Goal: Communication & Community: Ask a question

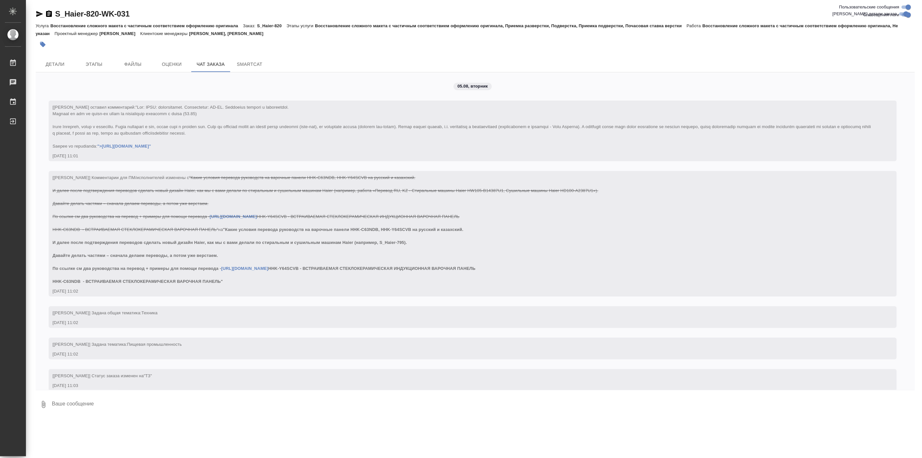
scroll to position [16366, 0]
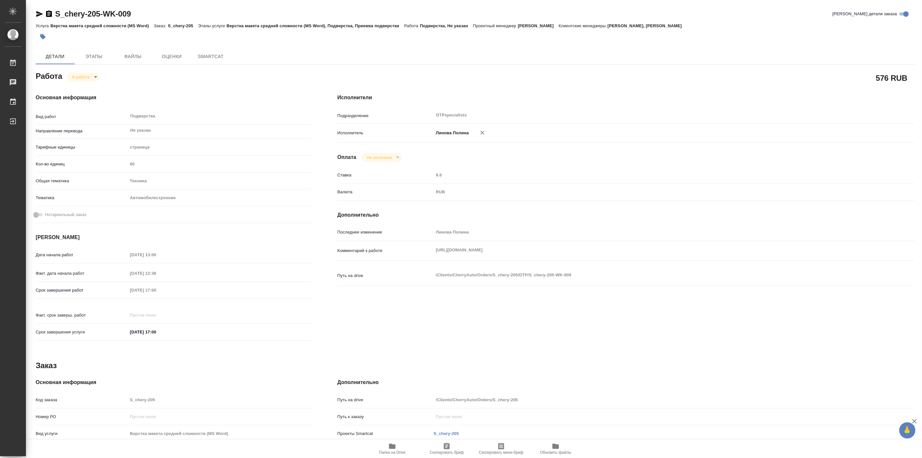
type textarea "x"
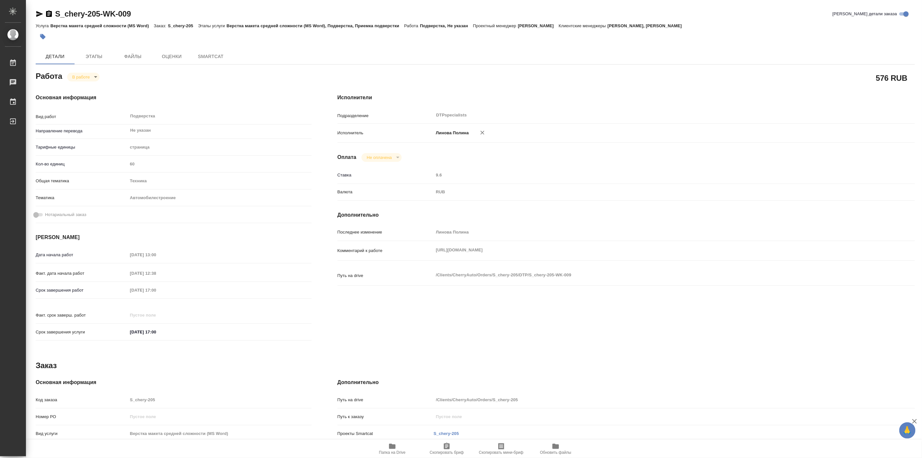
type textarea "x"
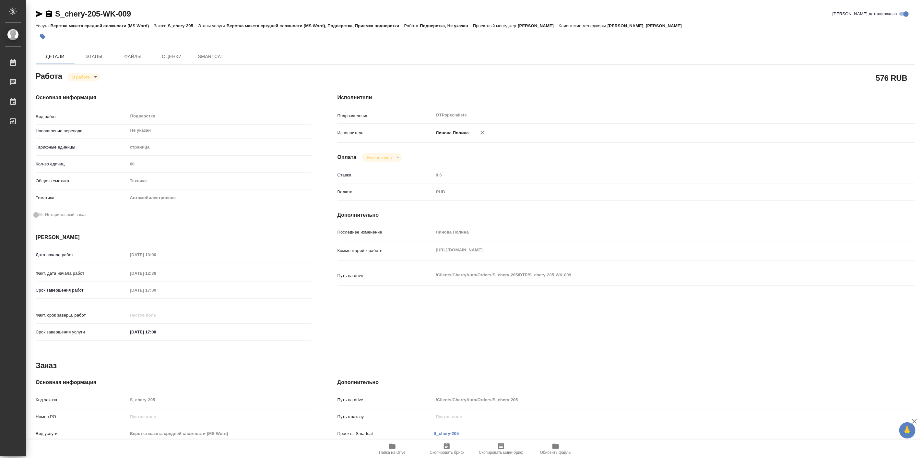
type textarea "x"
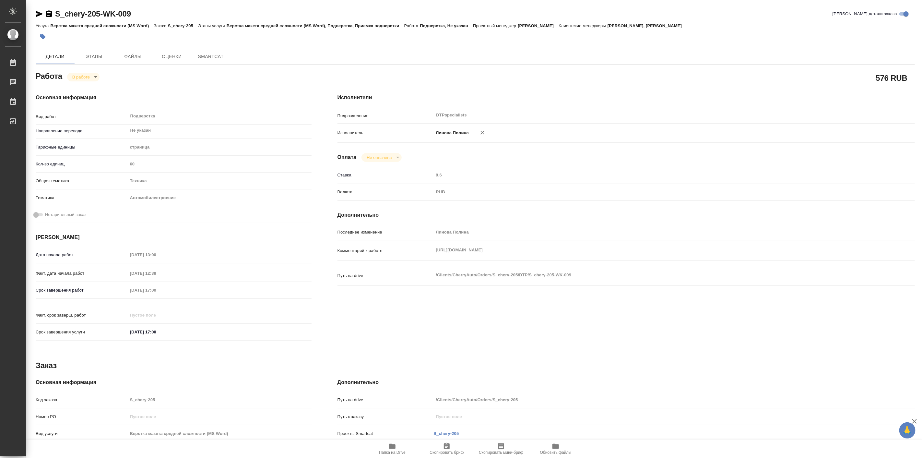
type textarea "x"
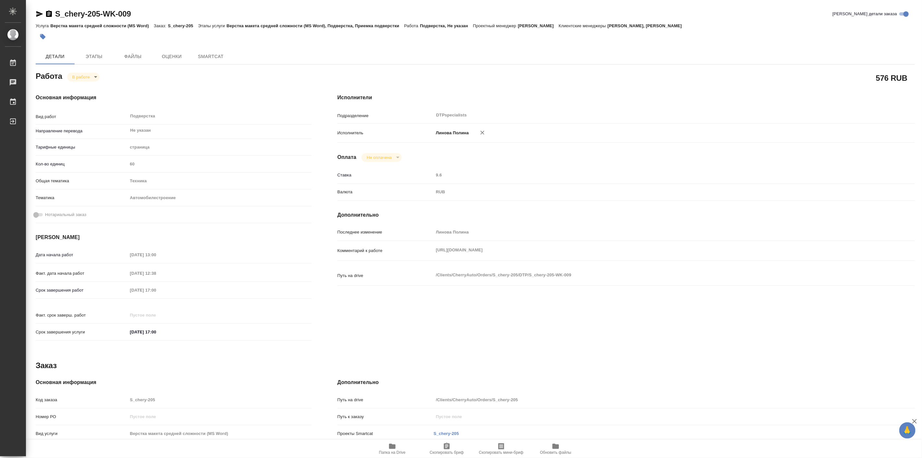
click at [394, 446] on icon "button" at bounding box center [392, 446] width 6 height 5
type textarea "x"
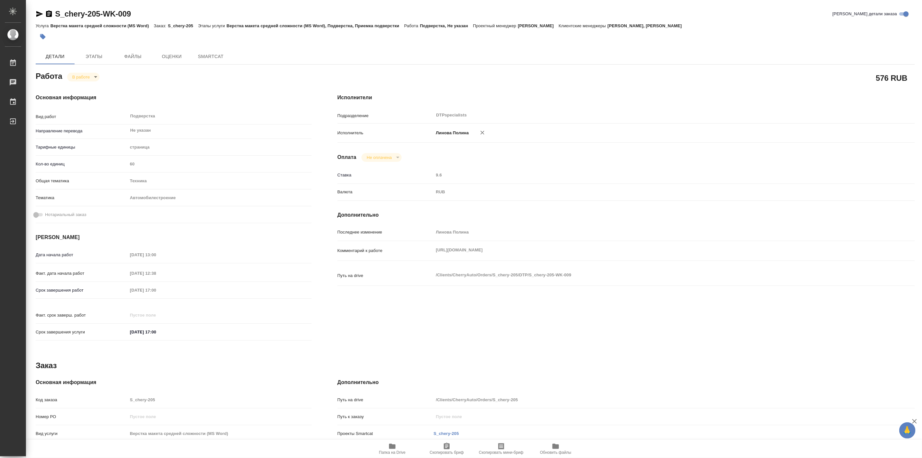
type textarea "x"
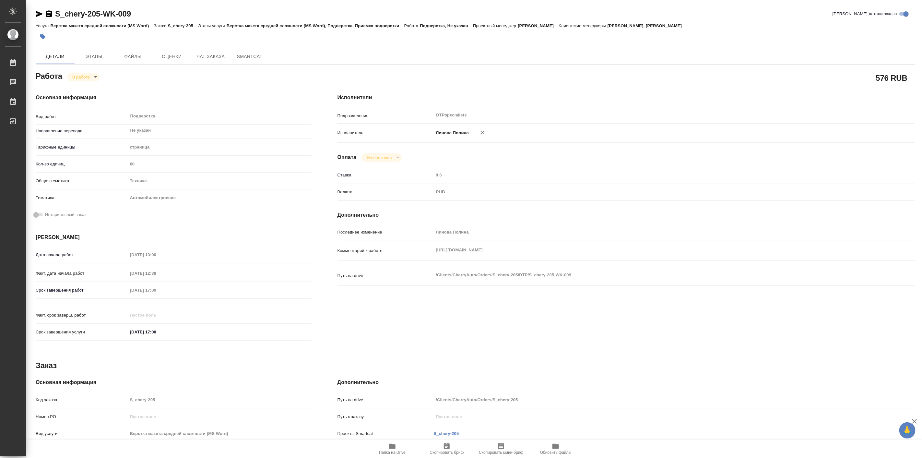
type textarea "x"
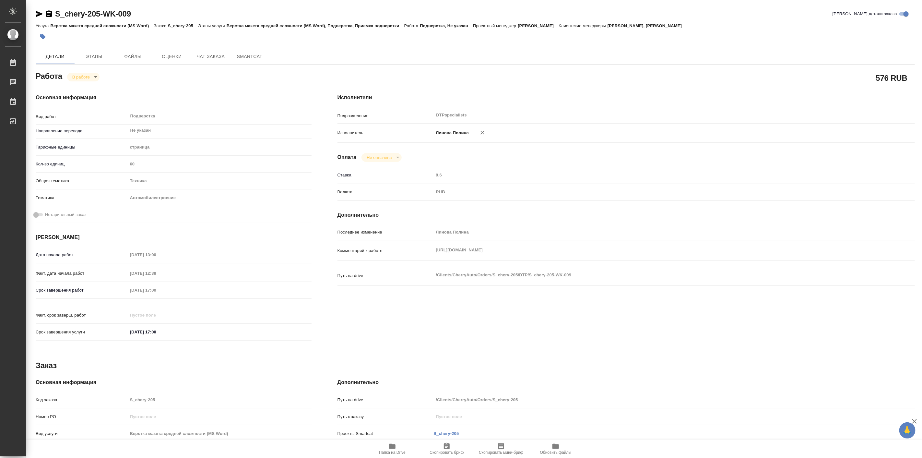
type textarea "x"
click at [85, 75] on body "🙏 .cls-1 fill:#fff; AWATERA Linova Polina Работы 0 Чаты График Выйти S_chery-20…" at bounding box center [461, 229] width 922 height 458
click at [91, 86] on button "Выполнен" at bounding box center [84, 87] width 24 height 7
type textarea "x"
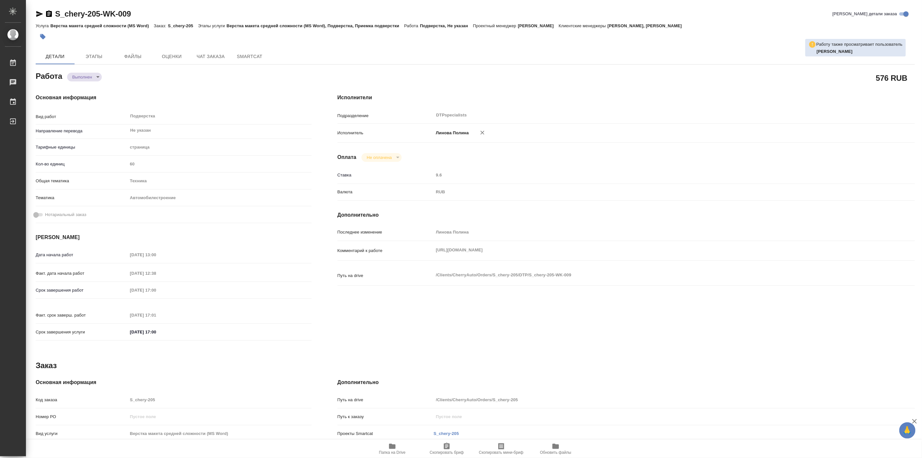
type textarea "x"
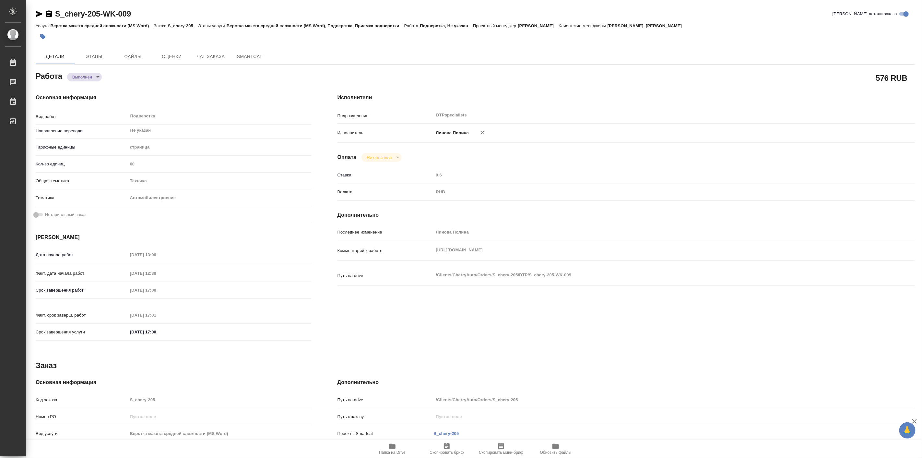
type textarea "x"
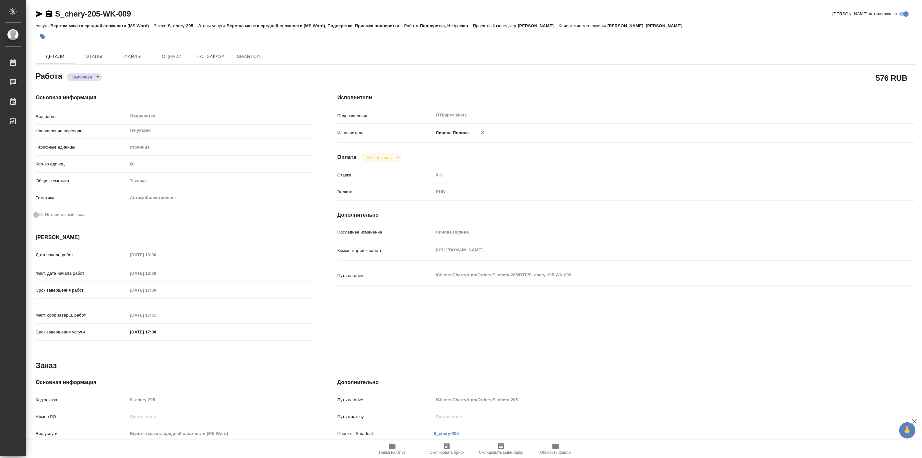
type textarea "x"
click at [620, 89] on div "Исполнители Подразделение DTPspecialists ​ Исполнитель Линова Полина Оплата Не …" at bounding box center [627, 219] width 604 height 277
click at [389, 443] on icon "button" at bounding box center [393, 446] width 8 height 8
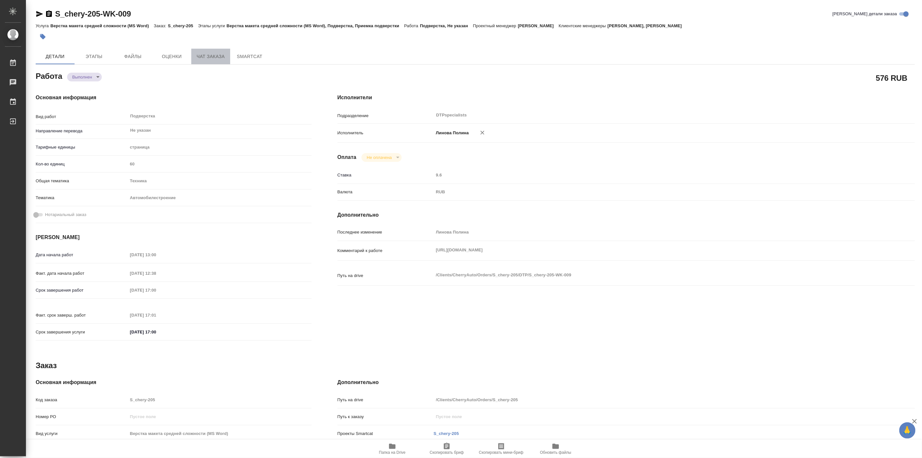
click at [219, 55] on span "Чат заказа" at bounding box center [210, 57] width 31 height 8
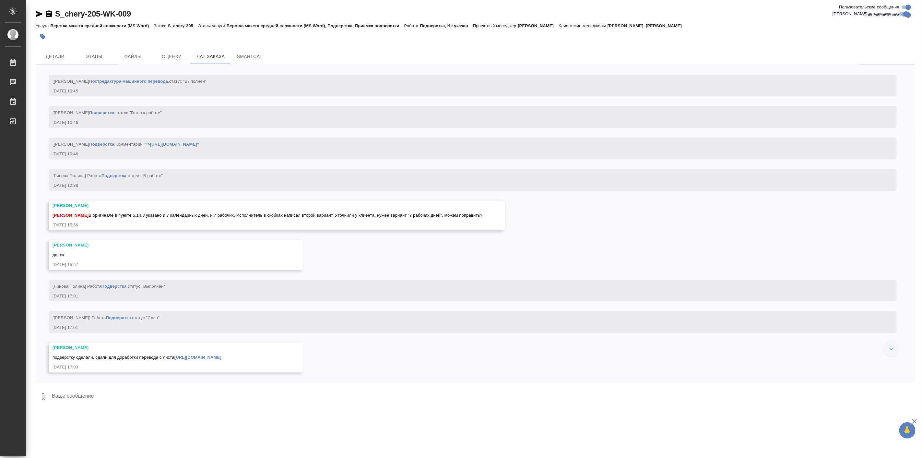
scroll to position [3558, 0]
click at [222, 359] on link "https://drive.awatera.com/s/axM7D2WysCJbPSP" at bounding box center [198, 357] width 47 height 5
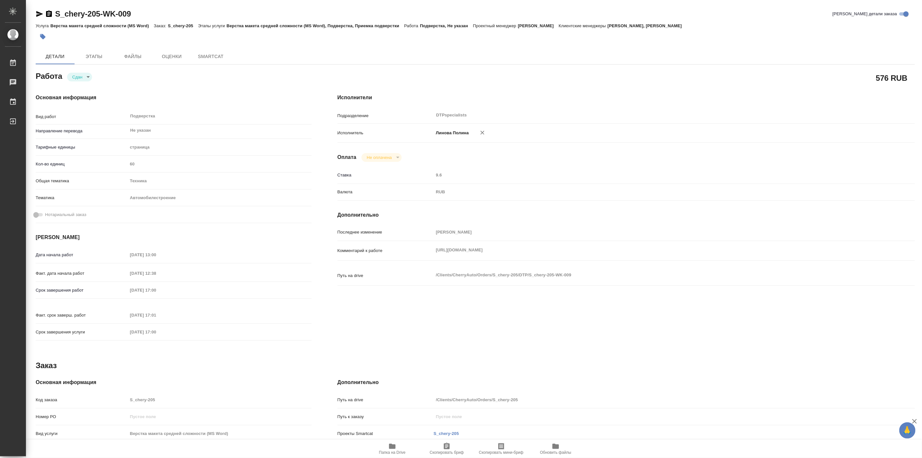
type textarea "x"
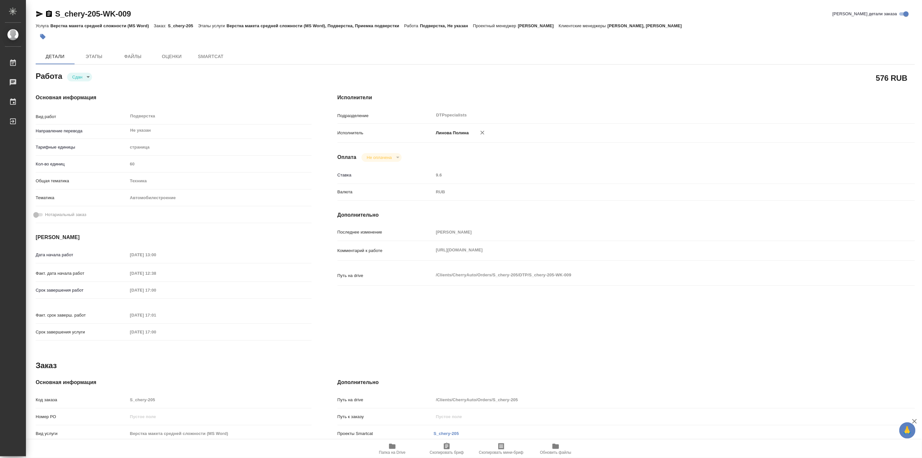
type textarea "x"
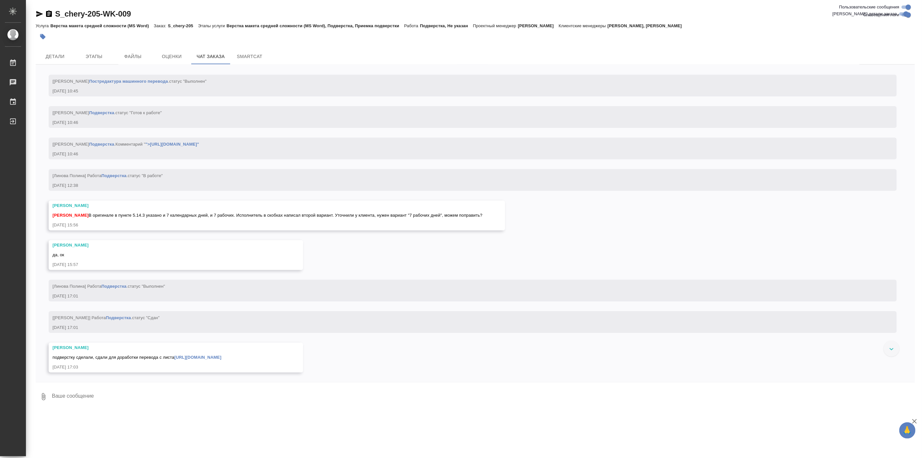
scroll to position [3558, 0]
click at [46, 58] on span "Детали" at bounding box center [55, 57] width 31 height 8
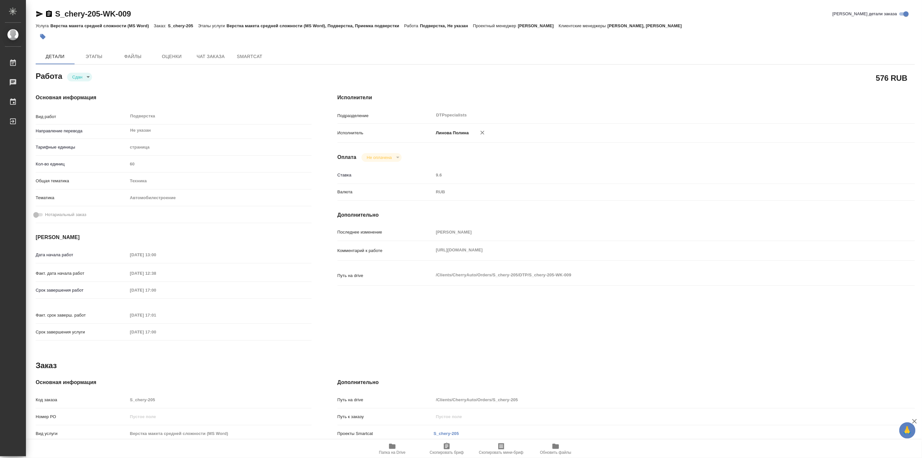
type textarea "x"
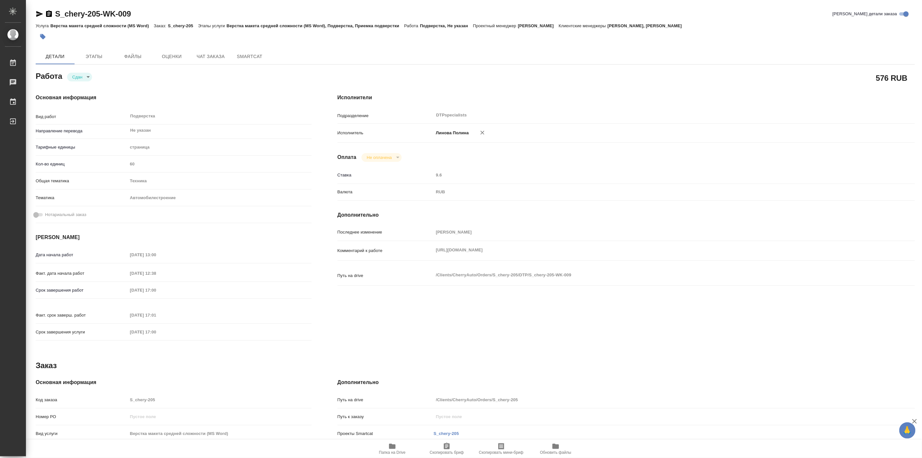
type textarea "x"
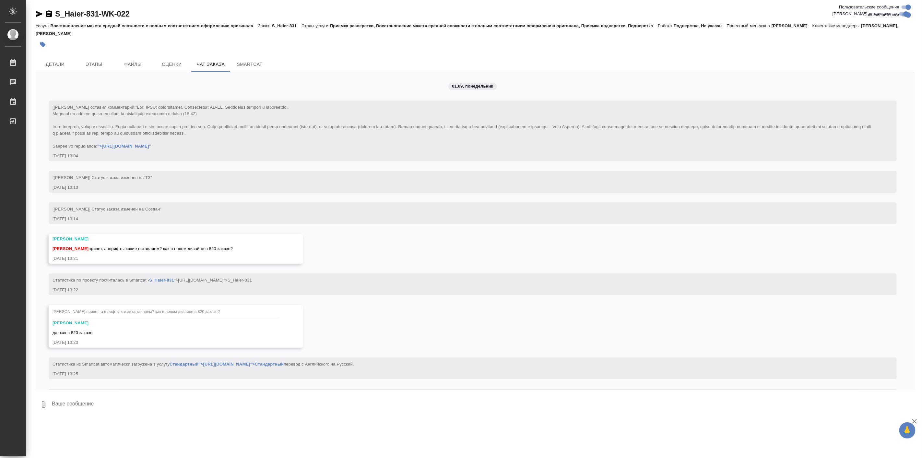
scroll to position [5379, 0]
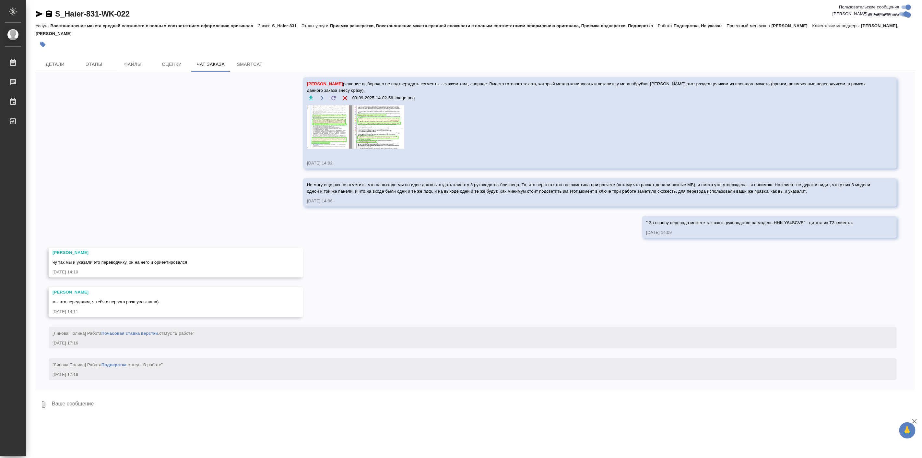
click at [125, 400] on textarea at bounding box center [483, 404] width 864 height 22
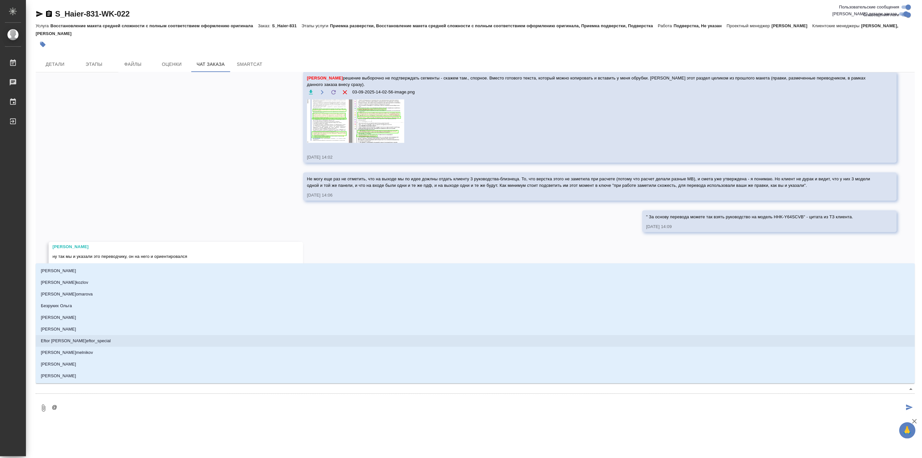
type textarea "@б"
type input "б"
type textarea "@бе"
type input "бе"
type textarea "@бел"
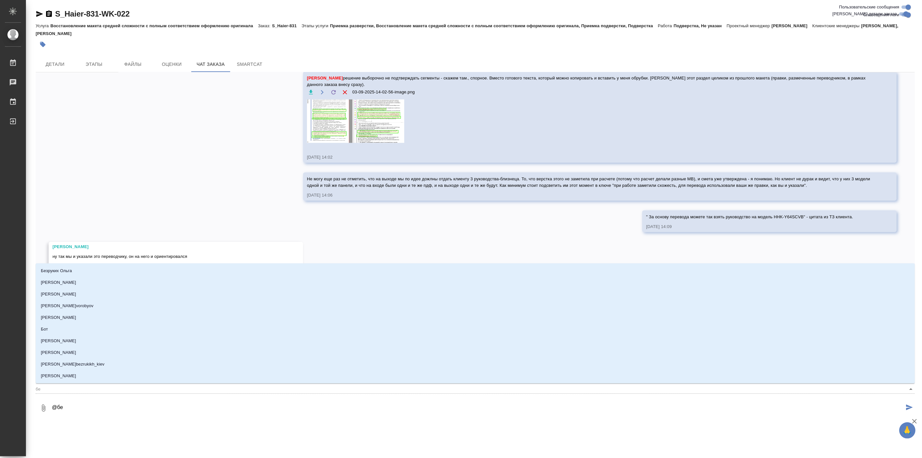
type input "бел"
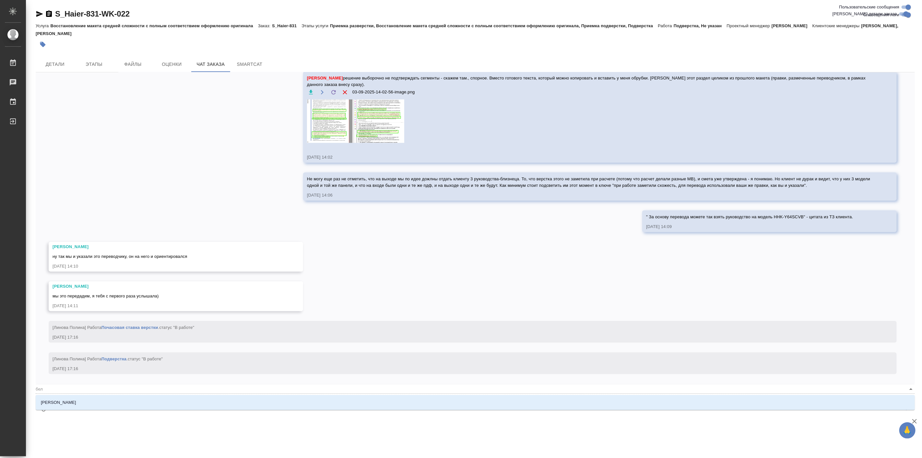
type textarea "@беля"
type input "беля"
type textarea "@беляк"
type input "беляк"
type textarea "@беляко"
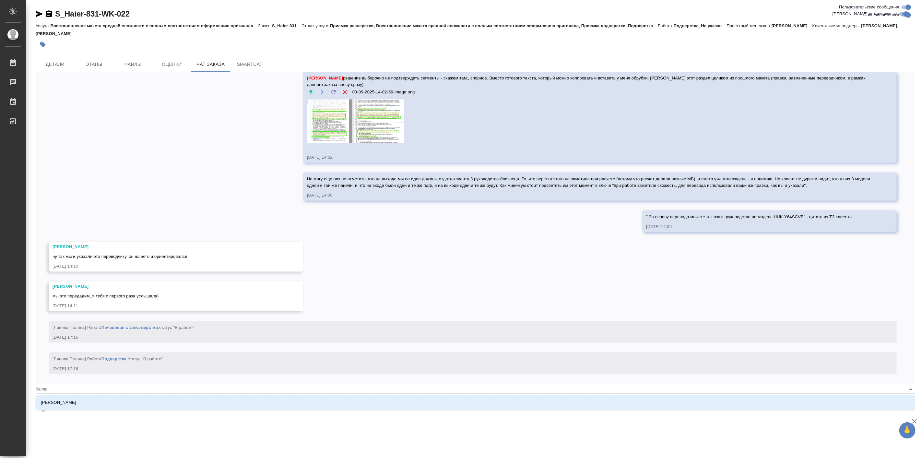
type input "беляко"
type textarea "@беляков"
type input "беляков"
type textarea "@белякова"
type input "белякова"
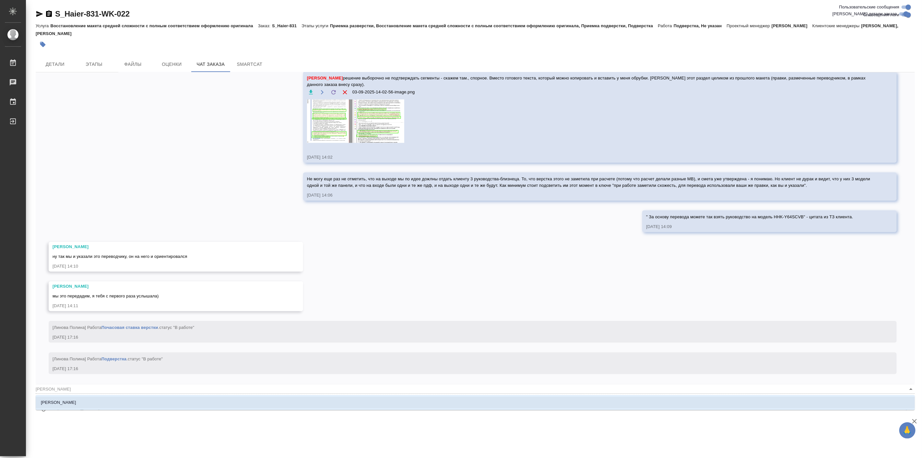
click at [113, 407] on li "[PERSON_NAME]" at bounding box center [476, 403] width 880 height 12
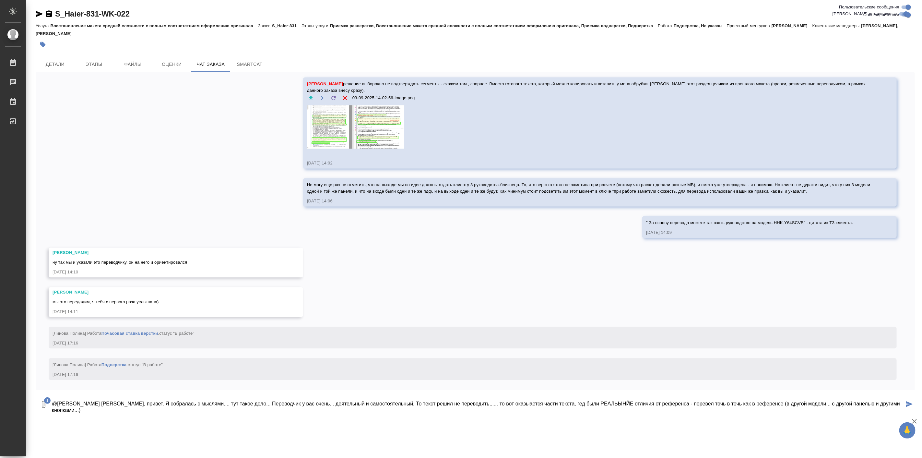
type textarea "@Белякова Юлия Юля, привет. Я собралась с мыслями.... тут такое дело... Перевод…"
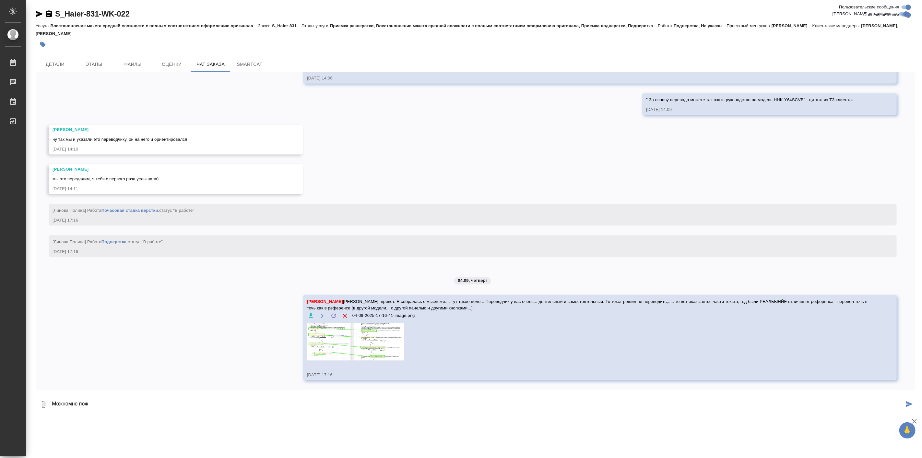
scroll to position [5464, 0]
click at [69, 405] on textarea "Можномне пожалуйста перевод вот этих фраз?" at bounding box center [477, 404] width 853 height 22
drag, startPoint x: 186, startPoint y: 404, endPoint x: 206, endPoint y: 412, distance: 21.4
click at [186, 404] on textarea "Можно мне пожалуйста перевод вот этих фраз?" at bounding box center [477, 404] width 853 height 22
type textarea "Можно мне пожалуйста перевод вот этих фраз?"
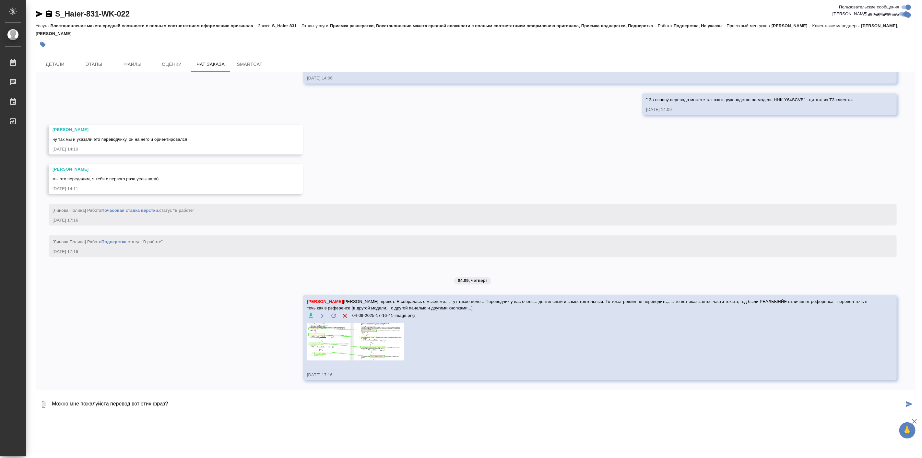
click at [45, 405] on icon "button" at bounding box center [44, 405] width 8 height 8
click at [54, 371] on span "С локального диска" at bounding box center [41, 370] width 44 height 8
click at [0, 0] on input "С локального диска" at bounding box center [0, 0] width 0 height 0
click at [203, 399] on textarea "Можно мне пожалуйста перевод вот этих фраз?" at bounding box center [477, 404] width 853 height 22
click at [909, 404] on icon "submit" at bounding box center [910, 404] width 7 height 6
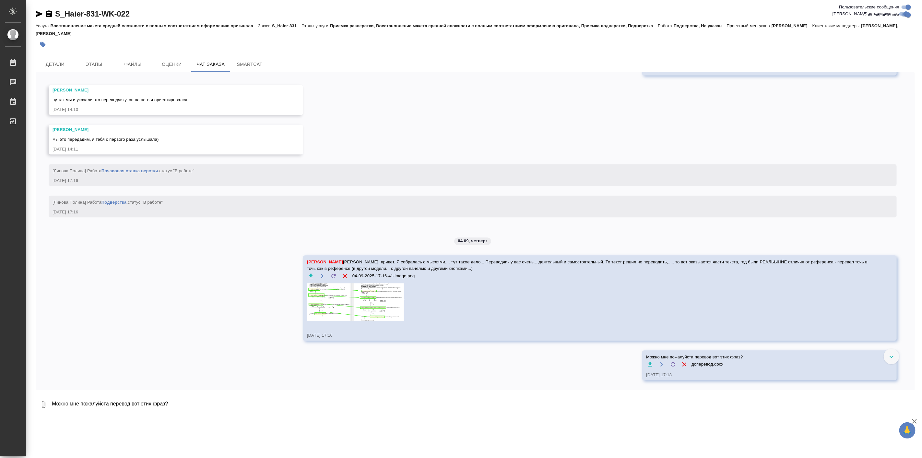
scroll to position [5541, 0]
click at [377, 307] on img at bounding box center [355, 301] width 97 height 37
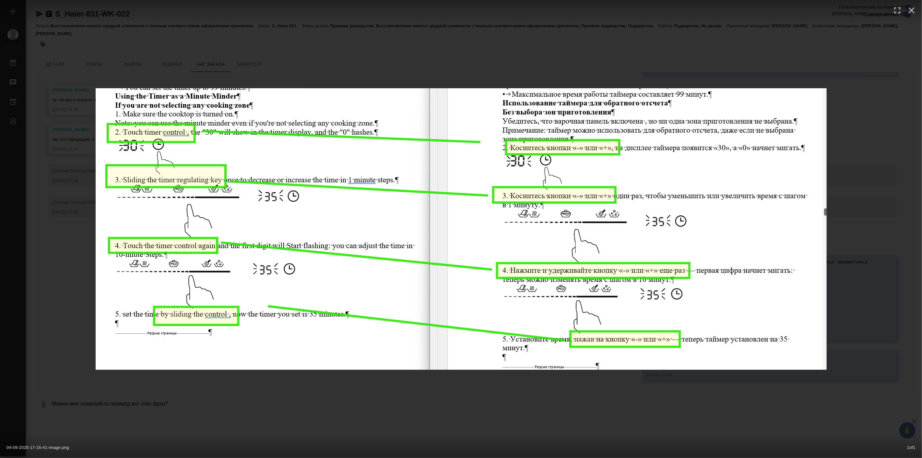
click at [592, 402] on div "04-09-2025-17-16-41-image.png 1 of 1" at bounding box center [461, 229] width 922 height 458
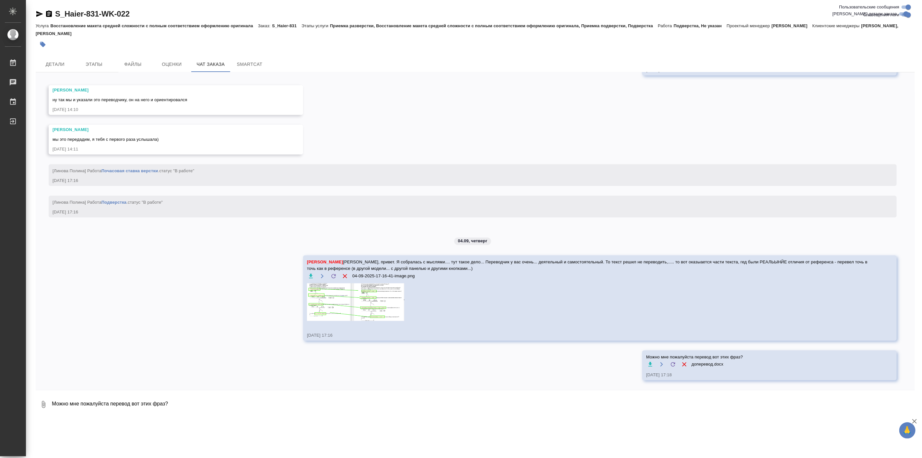
click at [244, 407] on textarea "Можно мне пожалуйста перевод вот этих фраз?" at bounding box center [483, 404] width 864 height 22
type textarea "Просто перевод. В референсе ОНИ СФОРМУЛИРОВАНЫ ИНАЧЕ, ДЛЯ ДРУГИХ КНОПОК"
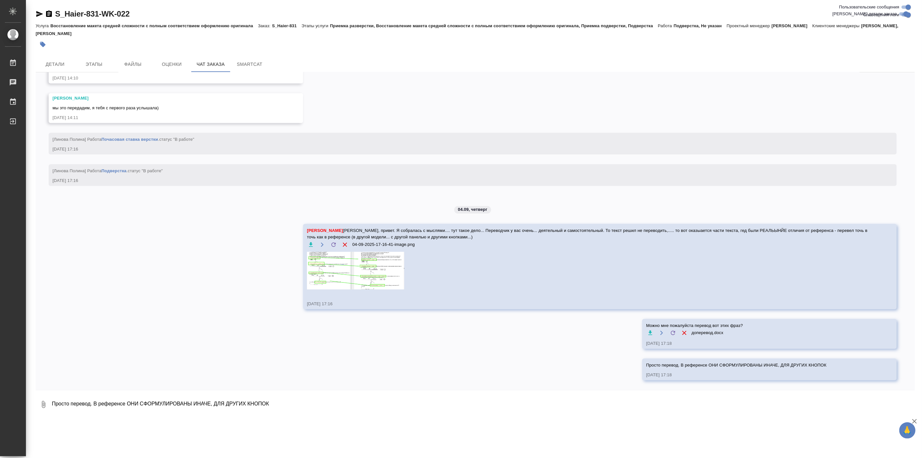
scroll to position [5573, 0]
click at [186, 404] on textarea "Именно поэтому я и предлагала сразу просто певерести отличия... 3 места во всем…" at bounding box center [477, 404] width 853 height 22
type textarea "Именно поэтому я и предлагала сразу просто перевести отличия... 3 места во всем…"
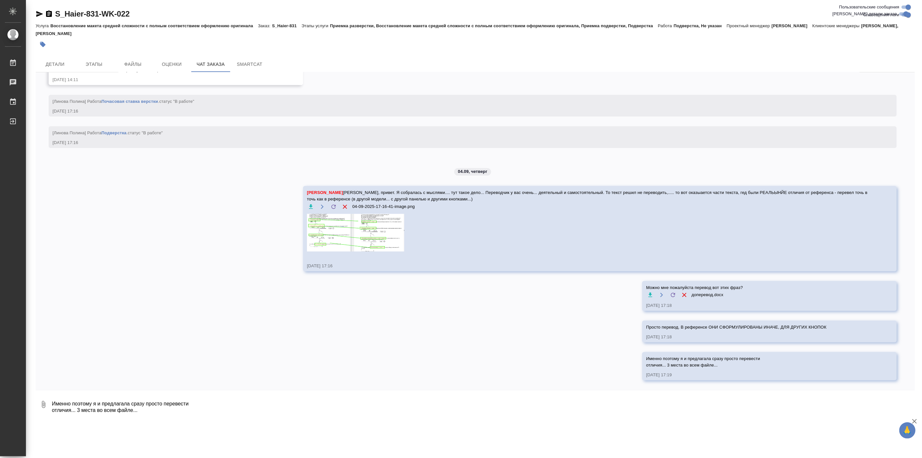
scroll to position [5611, 0]
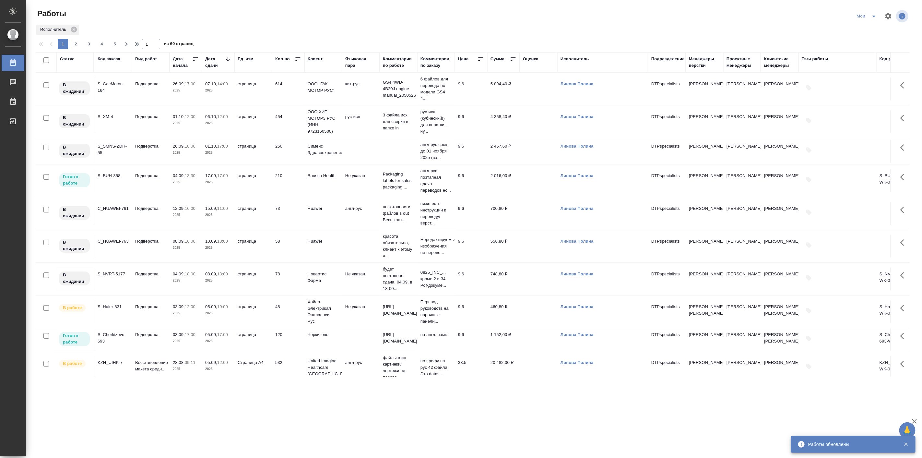
scroll to position [300, 0]
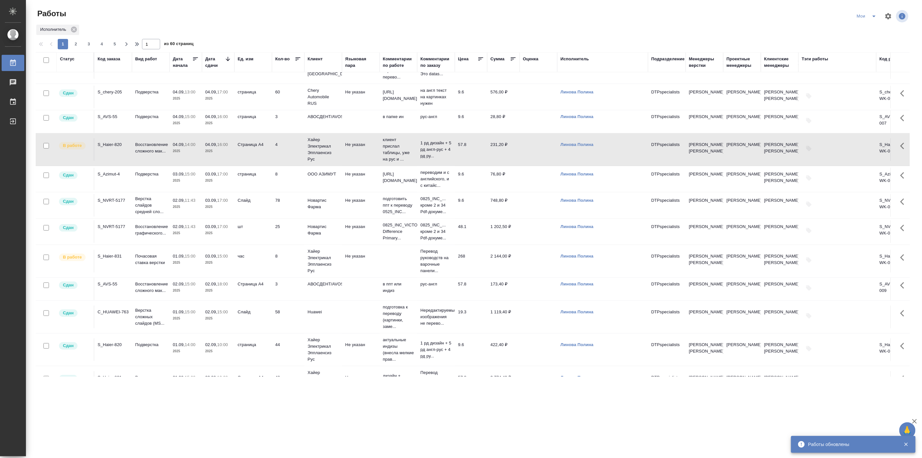
click at [171, 161] on td "04.09, 14:00 2025" at bounding box center [186, 149] width 32 height 23
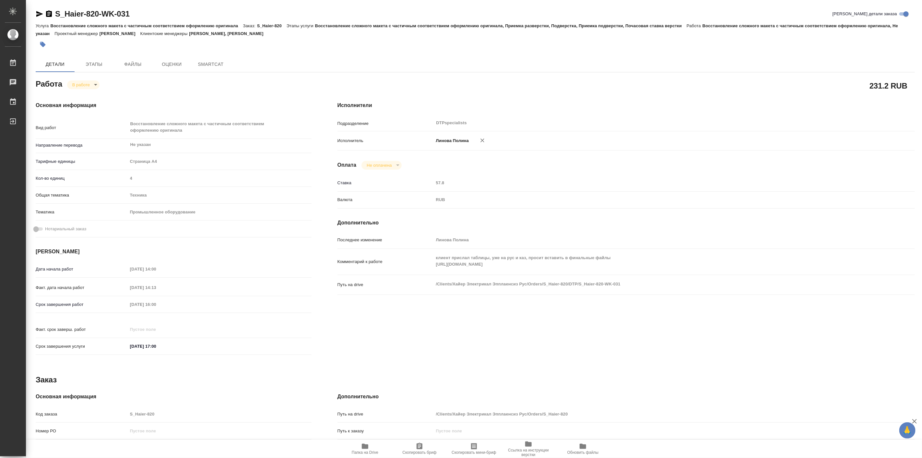
type textarea "x"
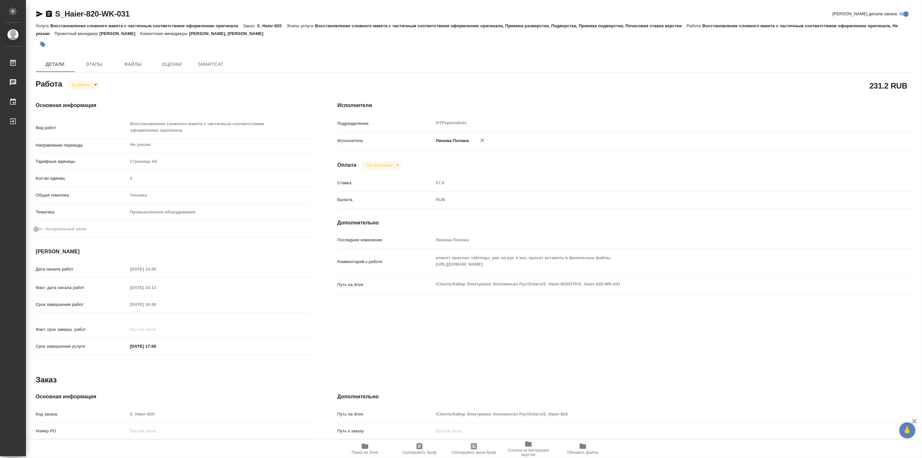
type textarea "x"
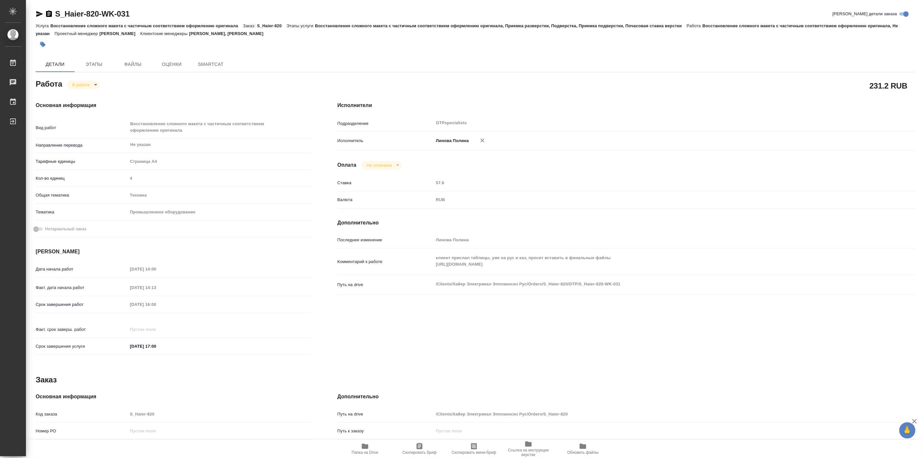
type textarea "x"
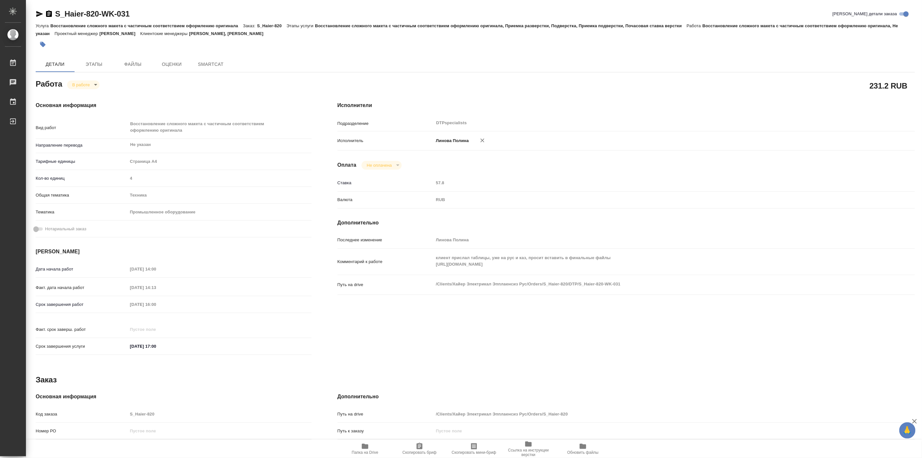
type textarea "x"
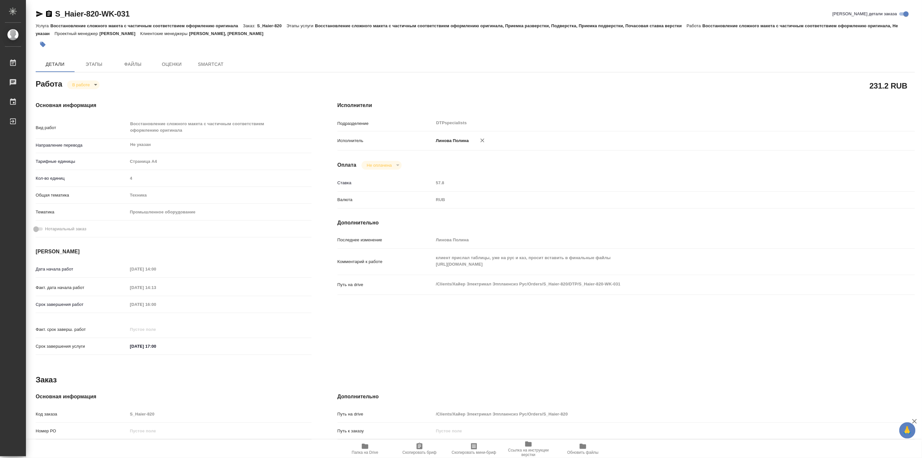
type textarea "x"
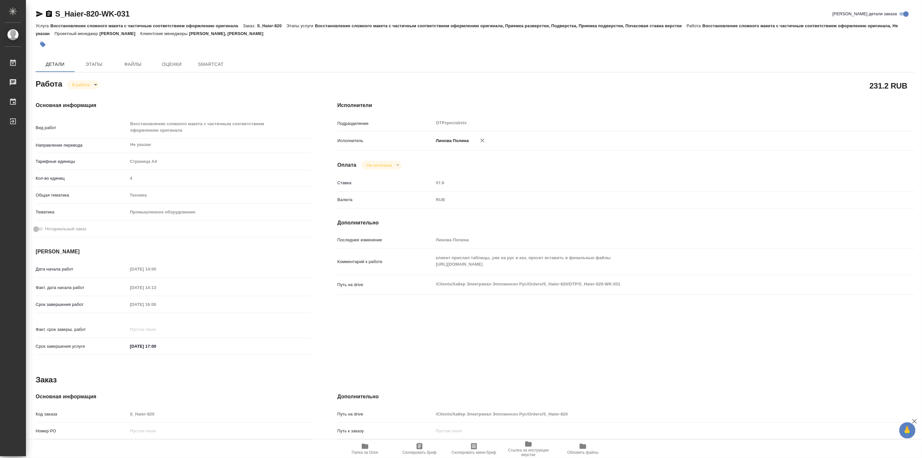
type textarea "x"
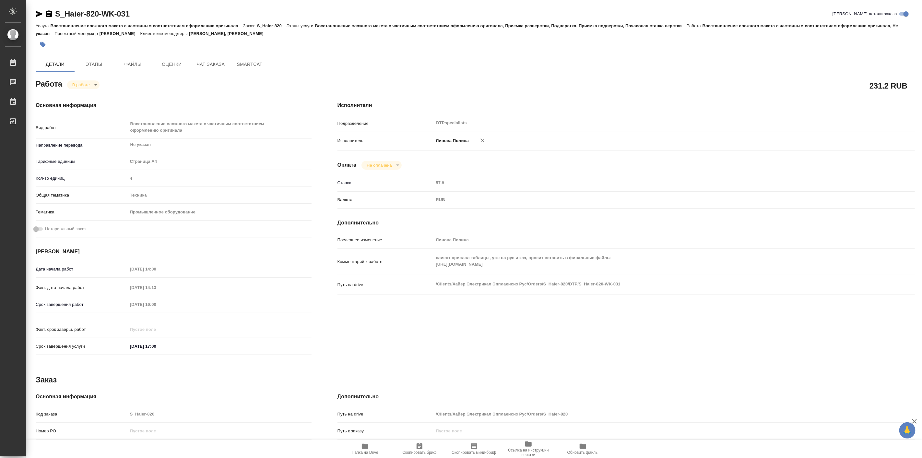
type textarea "x"
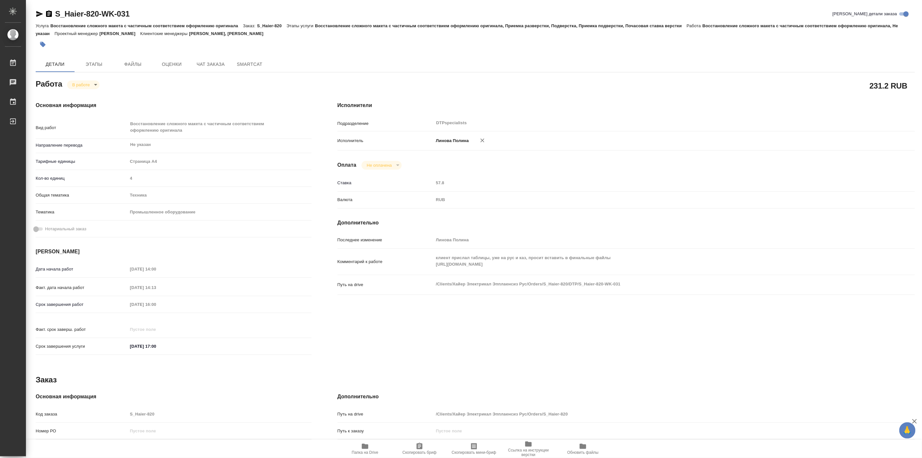
type textarea "x"
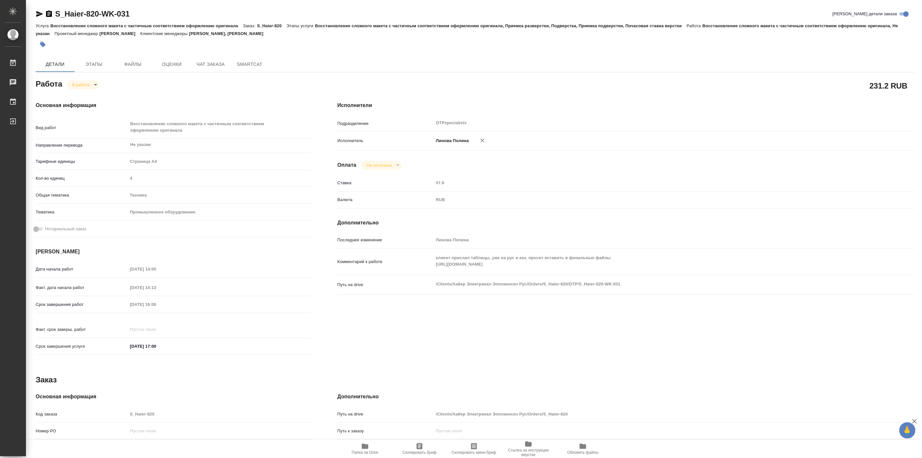
type textarea "x"
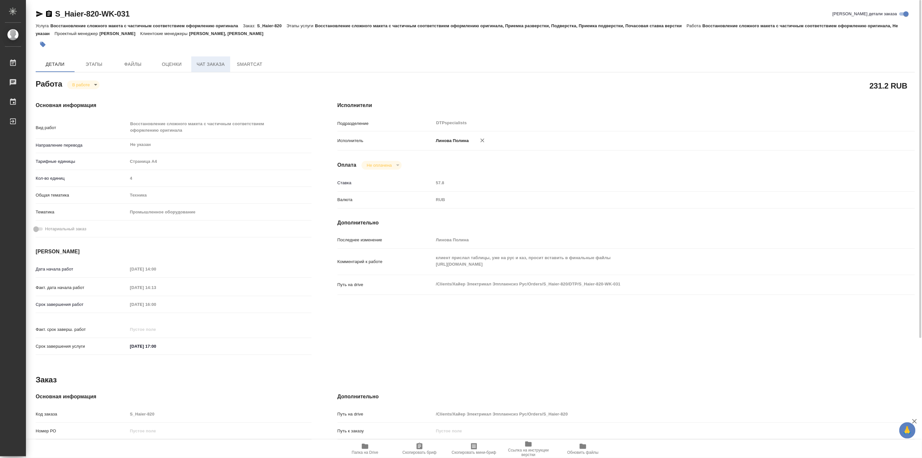
click at [215, 61] on span "Чат заказа" at bounding box center [210, 64] width 31 height 8
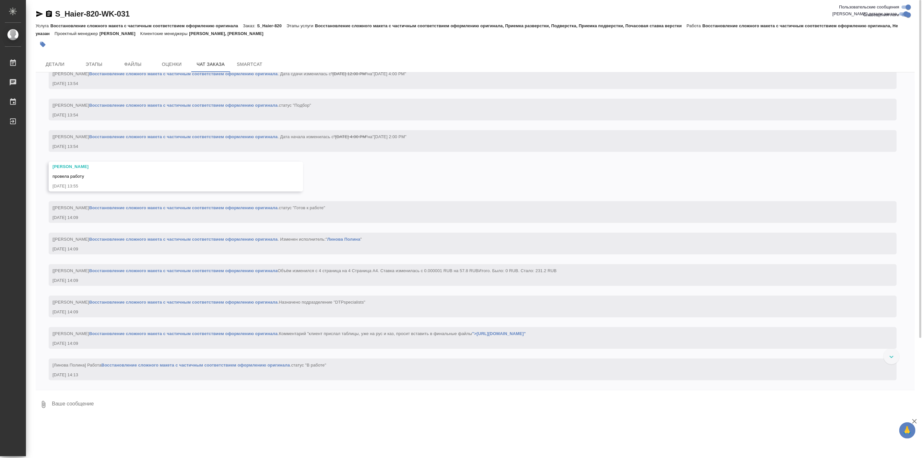
click at [119, 408] on textarea at bounding box center [483, 404] width 864 height 22
type textarea """
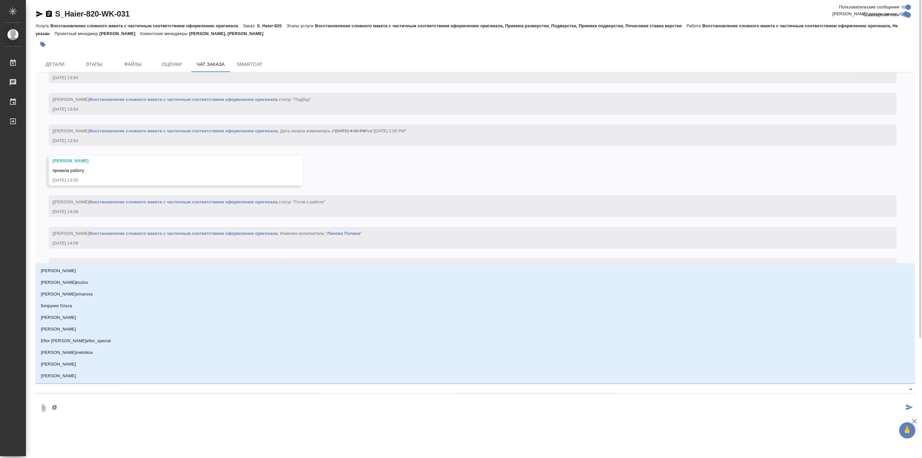
type textarea "@Б"
type input "Б"
type textarea "@Бе"
type input "Бе"
type textarea "@Бел"
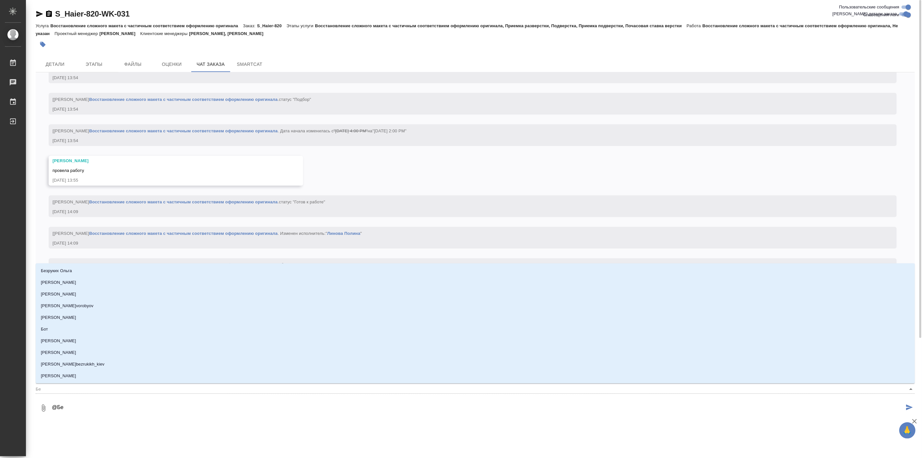
type input "Бел"
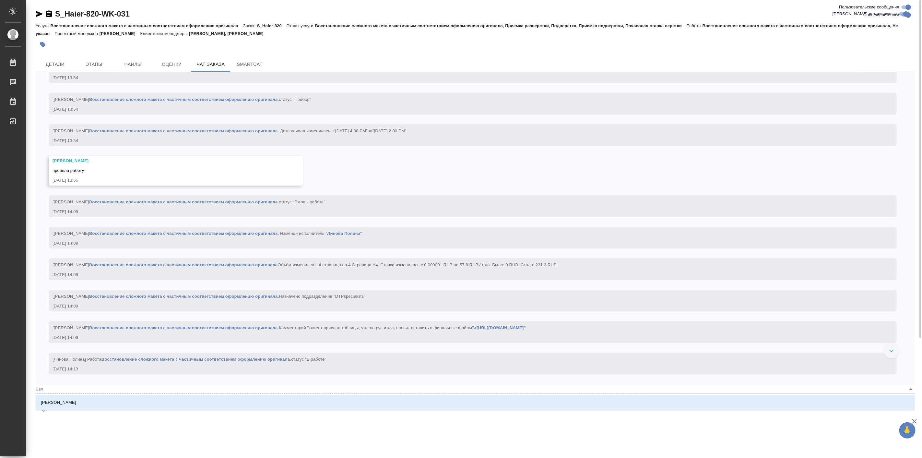
type textarea "@Беля"
type input "Беля"
type textarea "@Беляк"
type input "Беляк"
type textarea "@Беляко"
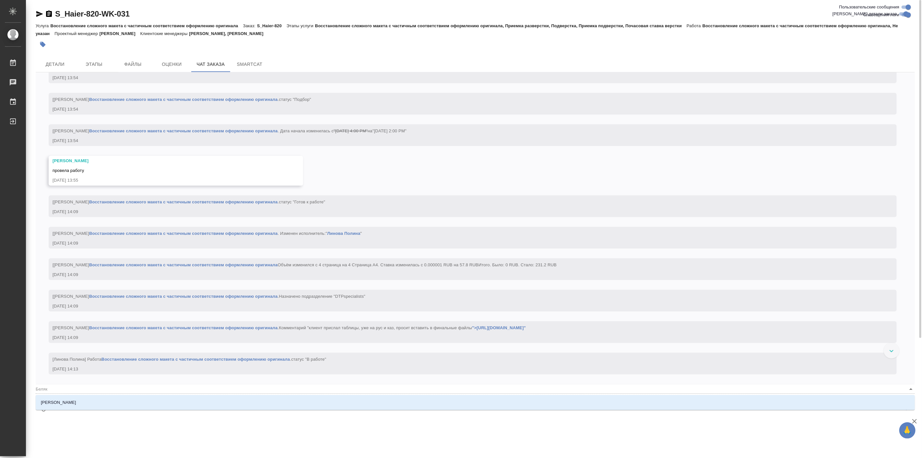
type input "Беляко"
type textarea "@Белякова"
type input "Белякова"
click at [79, 403] on li "Белякова Юлия" at bounding box center [476, 403] width 880 height 12
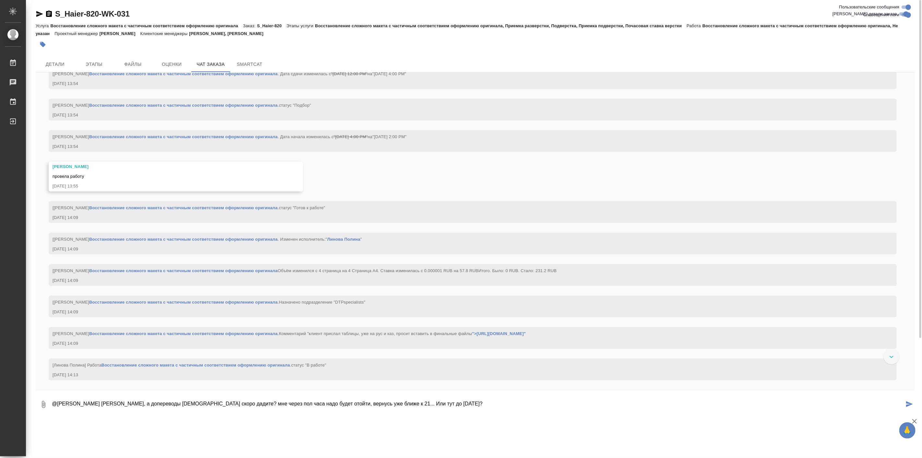
drag, startPoint x: 118, startPoint y: 405, endPoint x: 124, endPoint y: 405, distance: 5.5
click at [119, 405] on textarea "@Белякова Юлия Юля, а допереводы казахские скоро дадите? мне через пол часа над…" at bounding box center [477, 404] width 853 height 22
click at [208, 406] on textarea "@Белякова Юлия Юля, а подскажи, допереводы казахские скоро дадите? мне через по…" at bounding box center [477, 404] width 853 height 22
click at [529, 404] on textarea "@Белякова Юлия Юля, а подскажи, допереводы казахские когда дадите? мне через по…" at bounding box center [477, 404] width 853 height 22
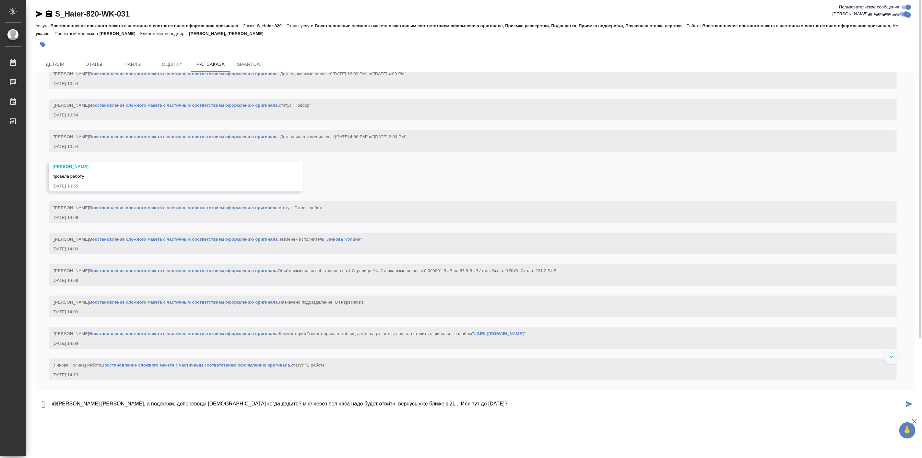
type textarea "@Белякова Юлия Юля, а подскажи, допереводы казахские когда дадите? мне через по…"
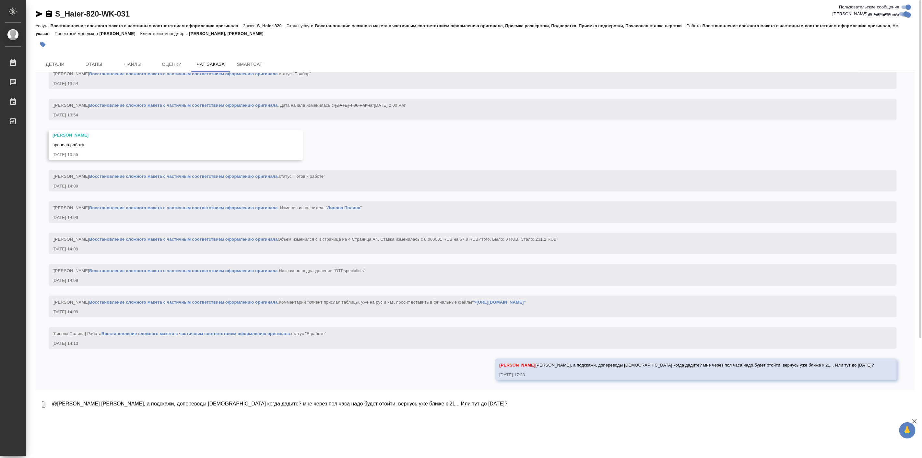
scroll to position [16398, 0]
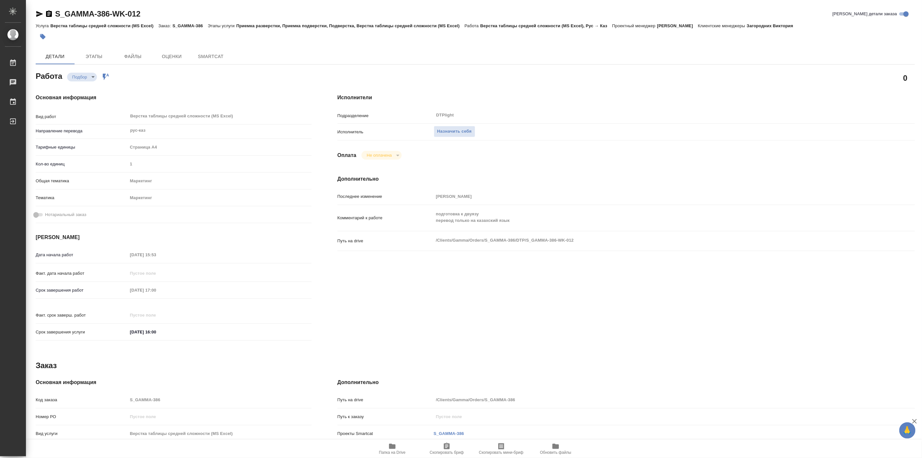
type textarea "x"
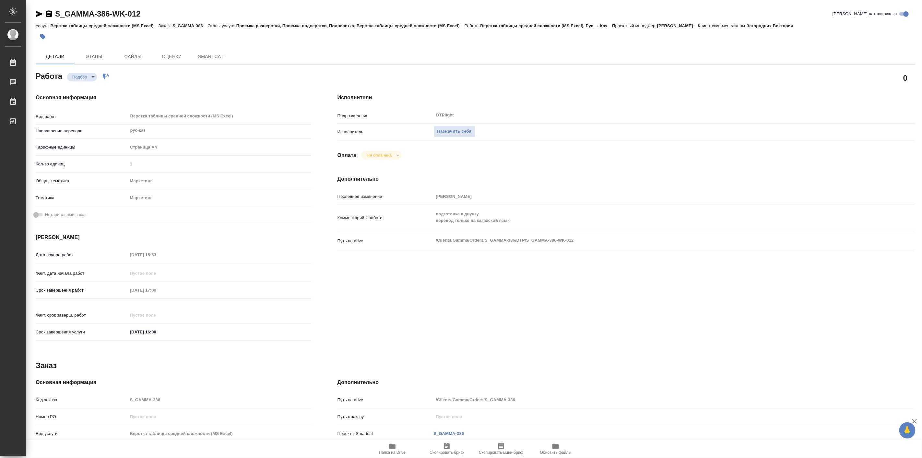
type textarea "x"
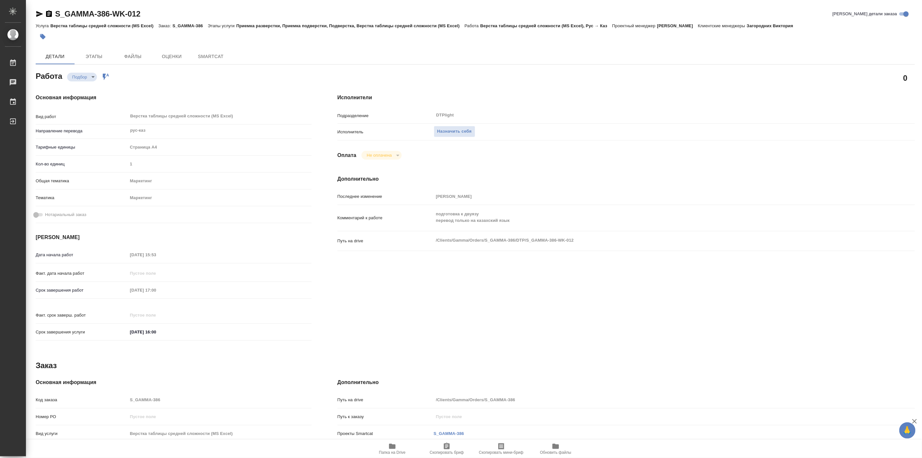
type textarea "x"
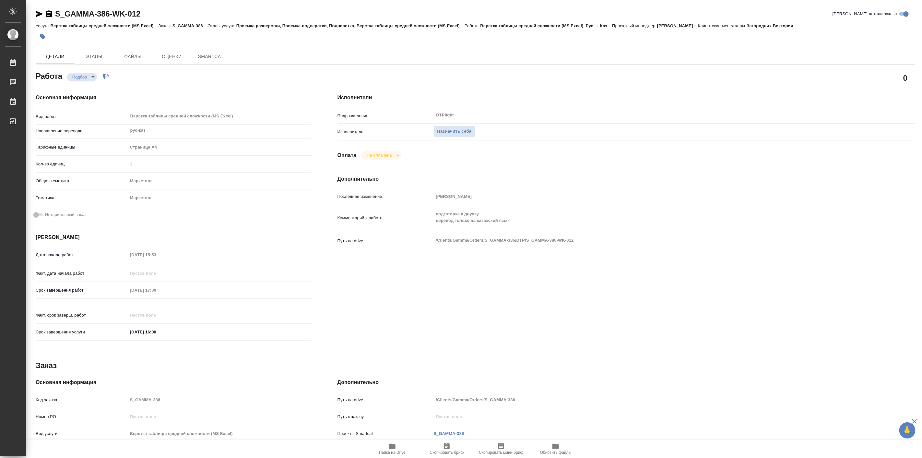
type textarea "x"
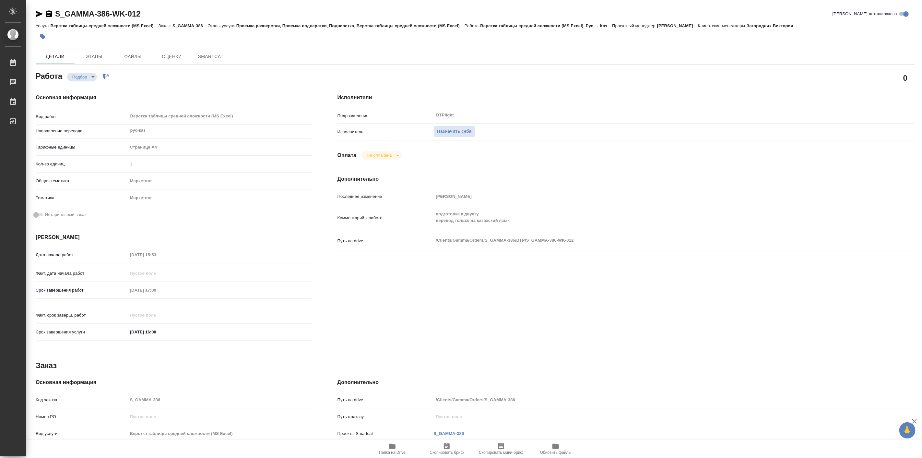
type textarea "x"
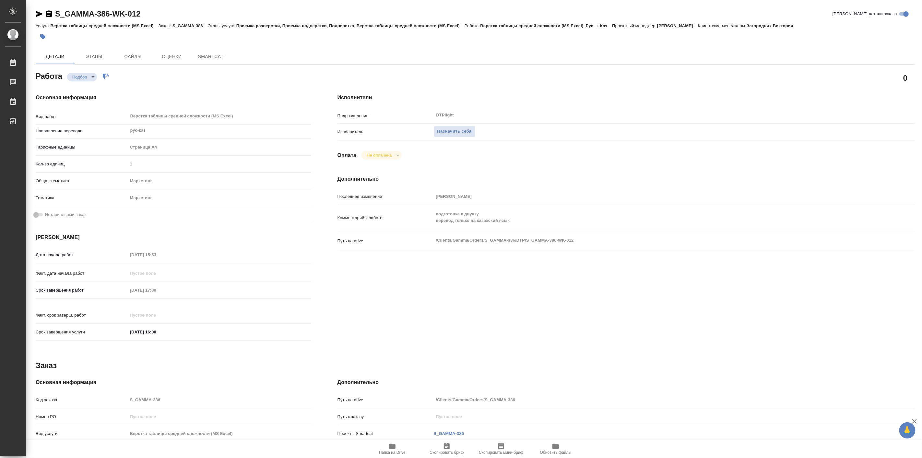
type textarea "x"
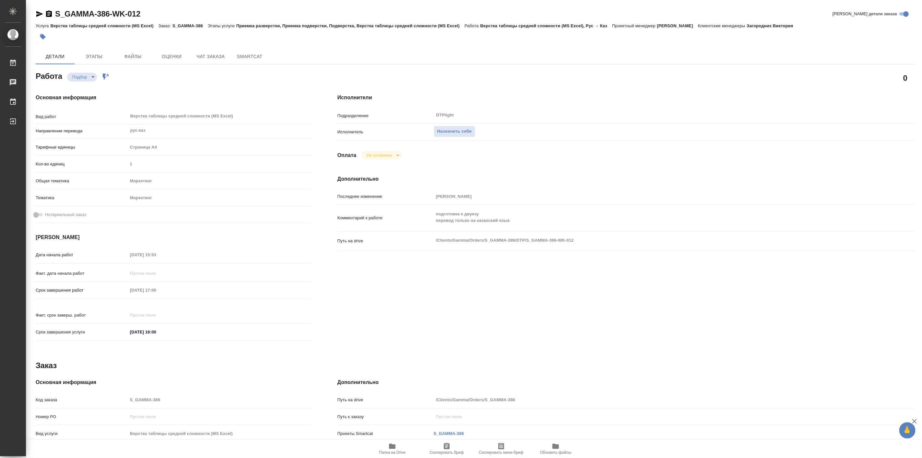
type textarea "x"
